Goal: Information Seeking & Learning: Find specific fact

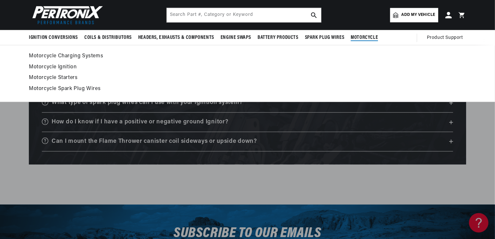
scroll to position [253, 0]
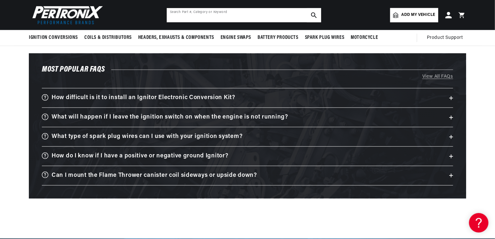
click at [241, 18] on input "text" at bounding box center [244, 15] width 154 height 14
type input "de1121"
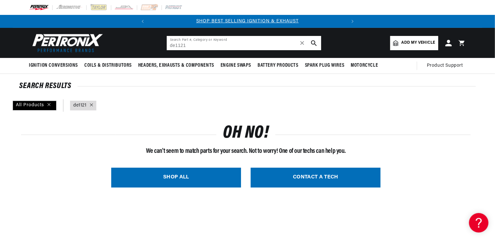
click at [175, 46] on input "de1121" at bounding box center [244, 43] width 154 height 14
type input "de-1121"
drag, startPoint x: 200, startPoint y: 45, endPoint x: 126, endPoint y: 34, distance: 74.7
click at [126, 34] on header "BETTER SEARCH RESULTS Add your vehicle's year, make, and model to find parts be…" at bounding box center [248, 43] width 470 height 30
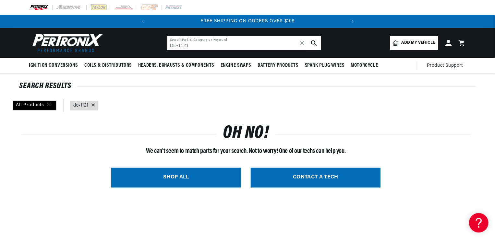
type input "DE-1121"
click at [313, 42] on icon "search button" at bounding box center [314, 43] width 6 height 6
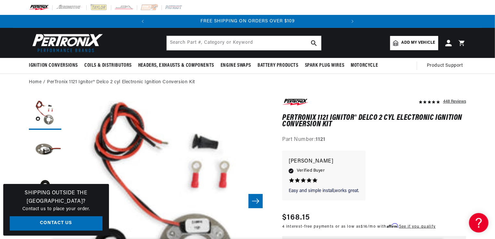
drag, startPoint x: 341, startPoint y: 127, endPoint x: 345, endPoint y: 126, distance: 3.3
